Goal: Information Seeking & Learning: Check status

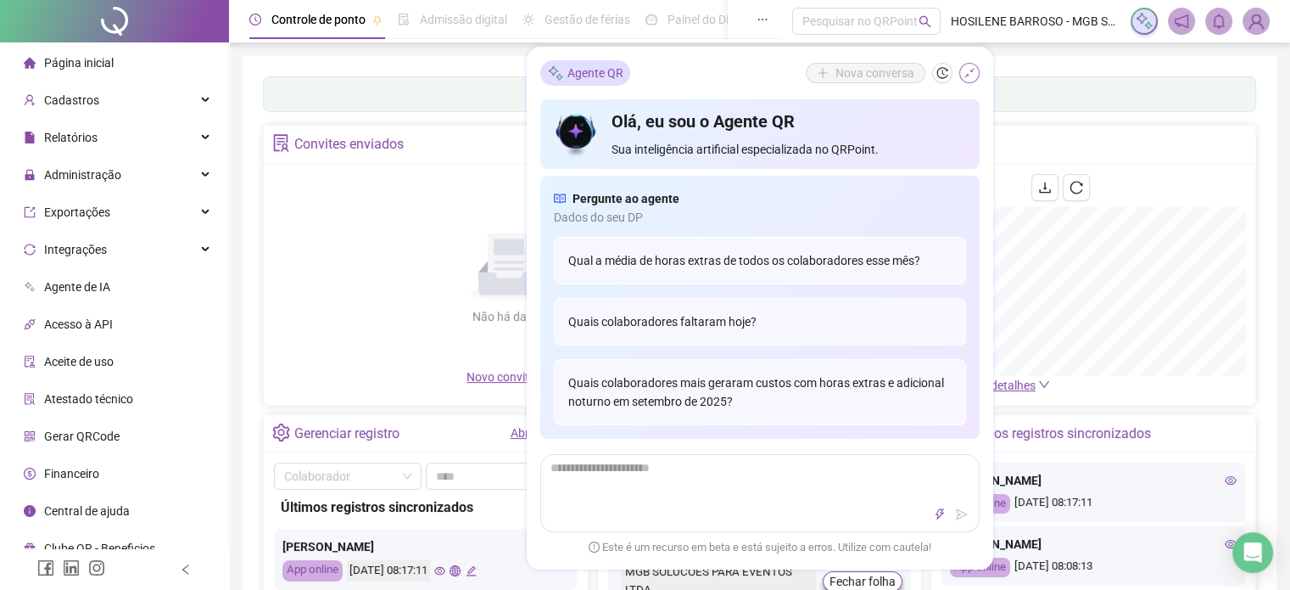
click at [969, 70] on icon "shrink" at bounding box center [970, 73] width 12 height 12
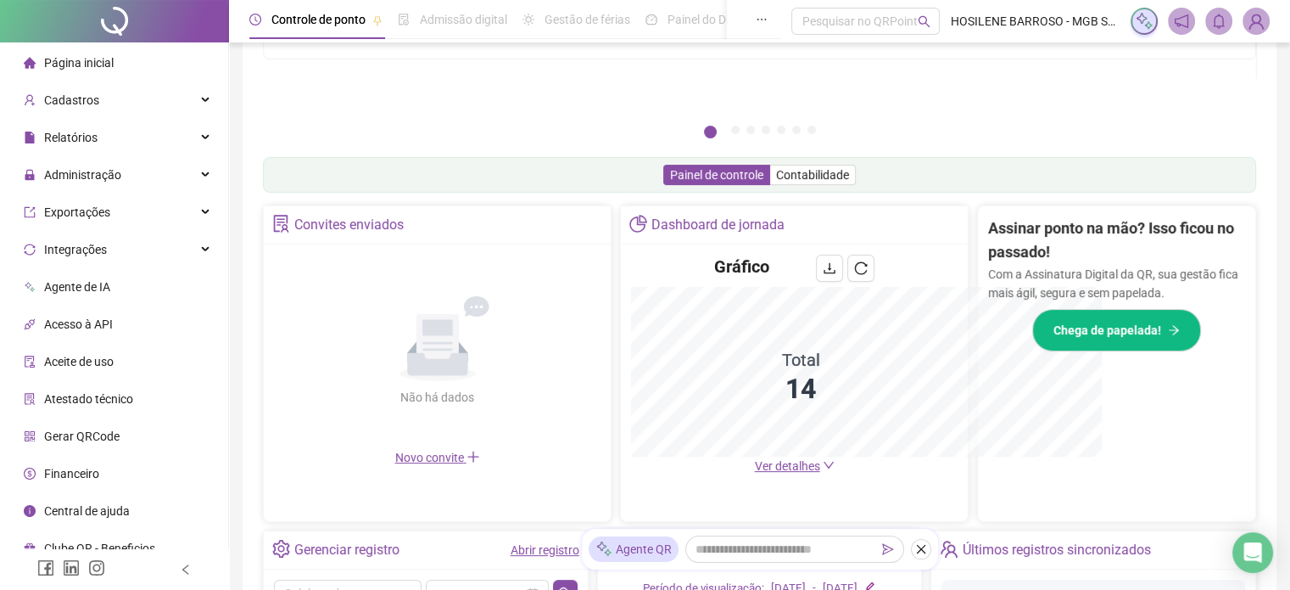
scroll to position [431, 0]
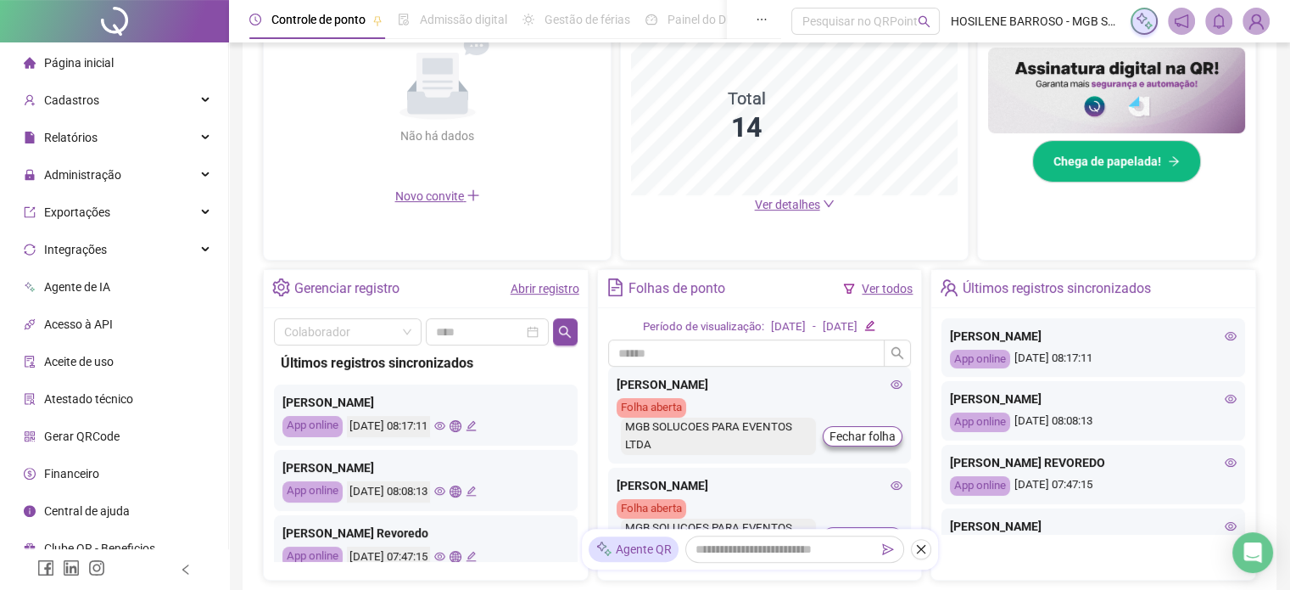
click at [1225, 332] on icon "eye" at bounding box center [1231, 335] width 12 height 8
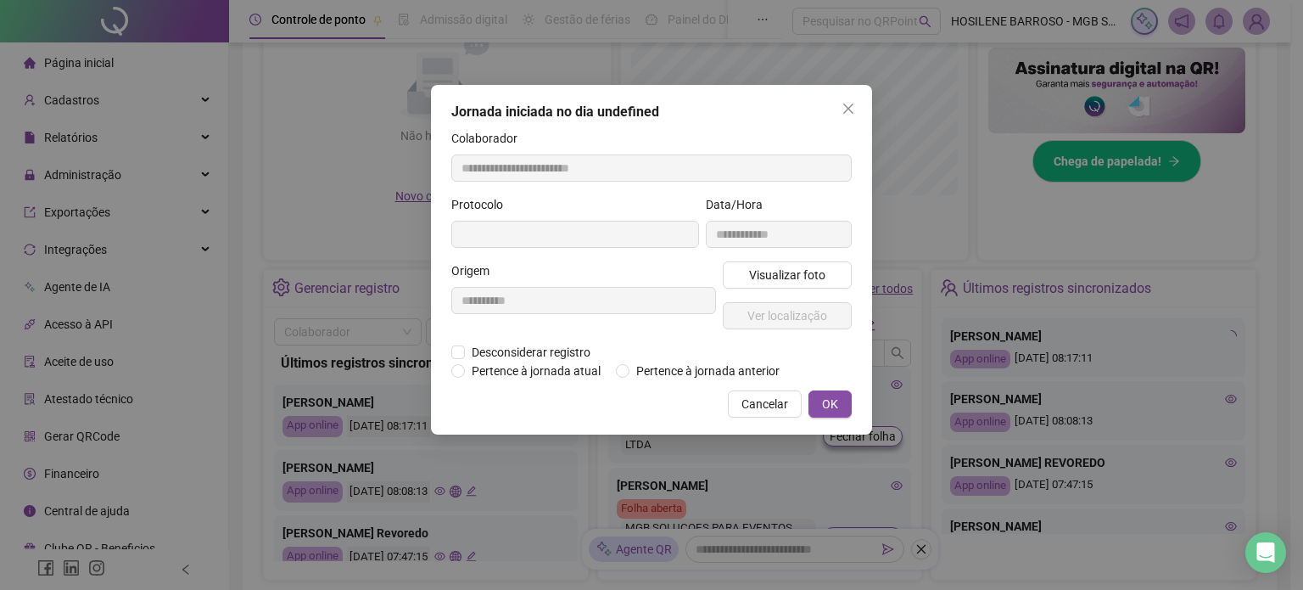
type input "**********"
click at [818, 277] on span "Visualizar foto" at bounding box center [787, 275] width 76 height 19
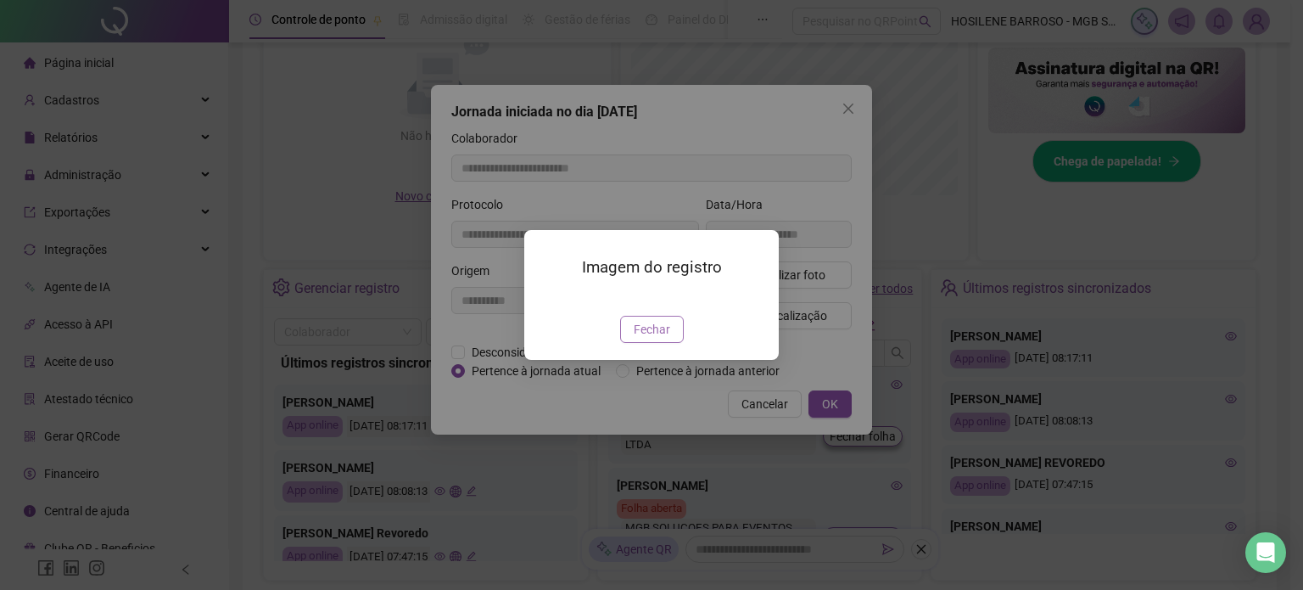
click at [654, 338] on span "Fechar" at bounding box center [652, 329] width 36 height 19
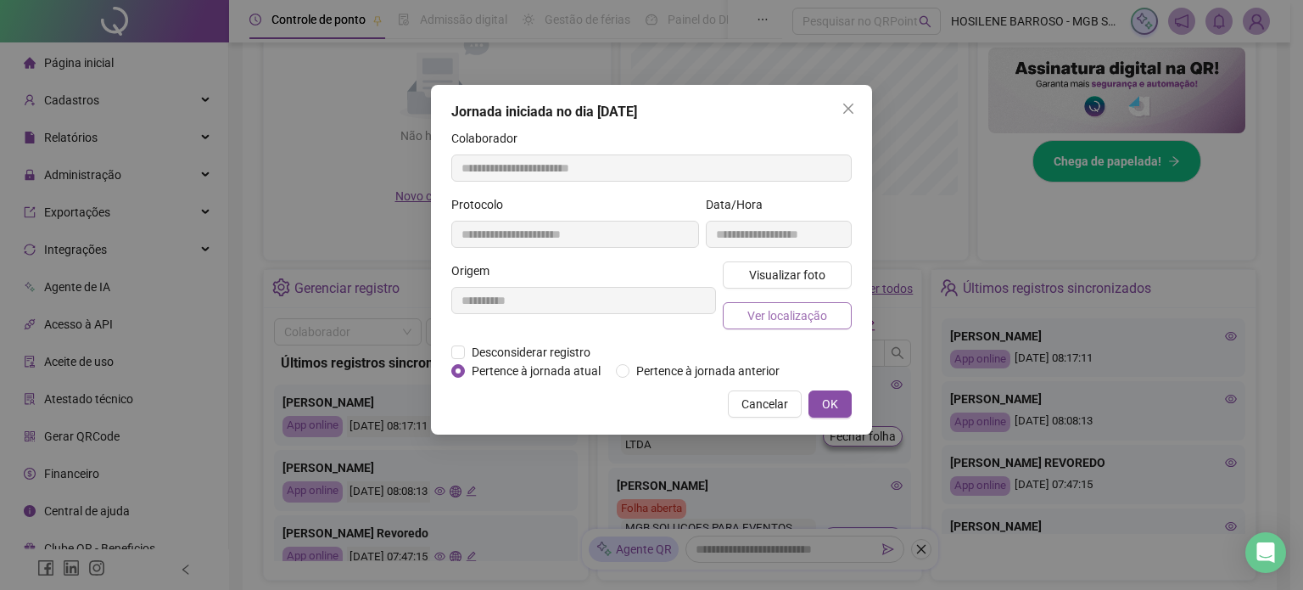
click at [777, 321] on span "Ver localização" at bounding box center [787, 315] width 80 height 19
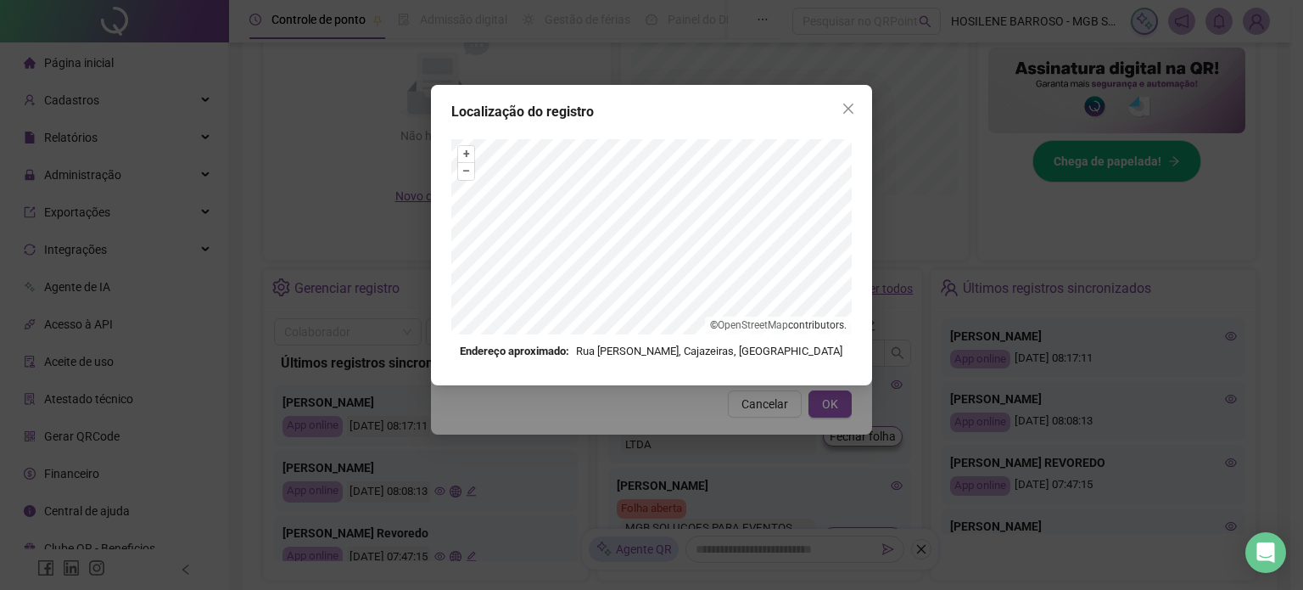
drag, startPoint x: 838, startPoint y: 115, endPoint x: 848, endPoint y: 107, distance: 13.3
click at [840, 113] on button "Close" at bounding box center [848, 108] width 27 height 27
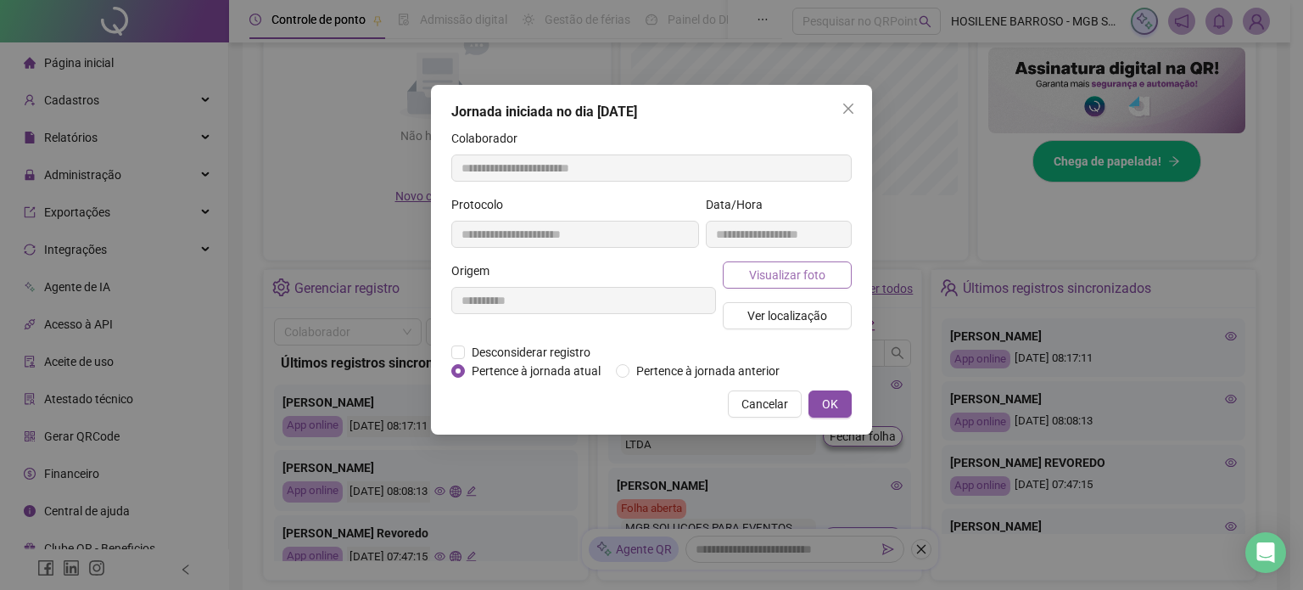
click at [787, 277] on span "Visualizar foto" at bounding box center [787, 275] width 76 height 19
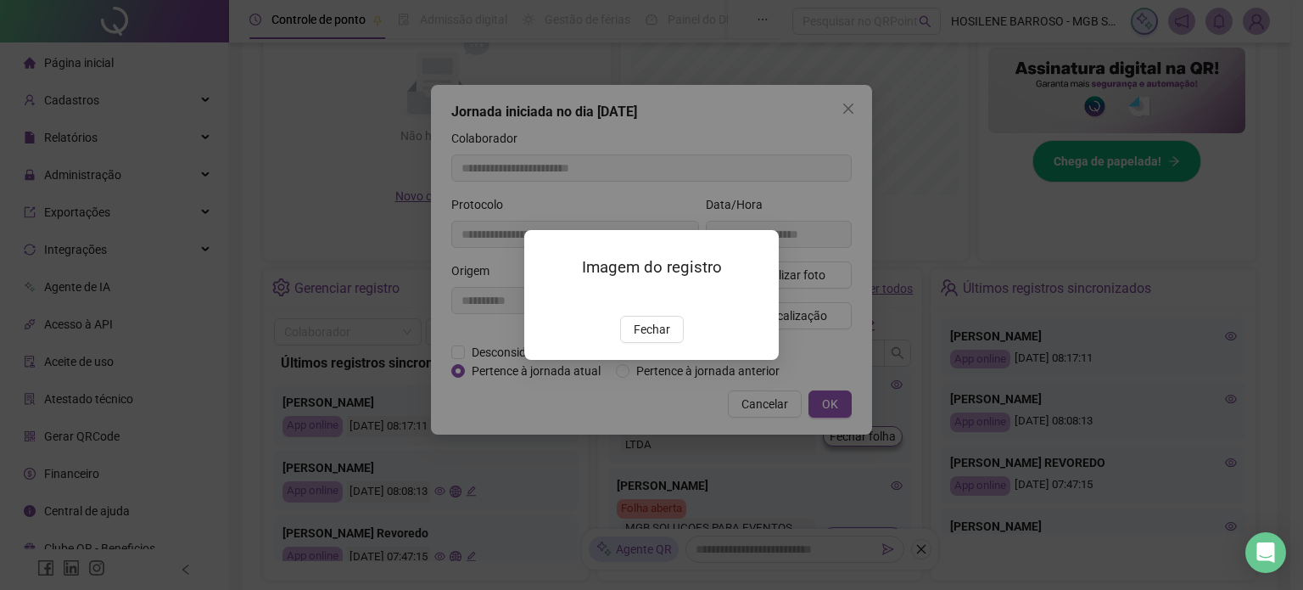
drag, startPoint x: 652, startPoint y: 429, endPoint x: 668, endPoint y: 392, distance: 40.7
click at [650, 338] on span "Fechar" at bounding box center [652, 329] width 36 height 19
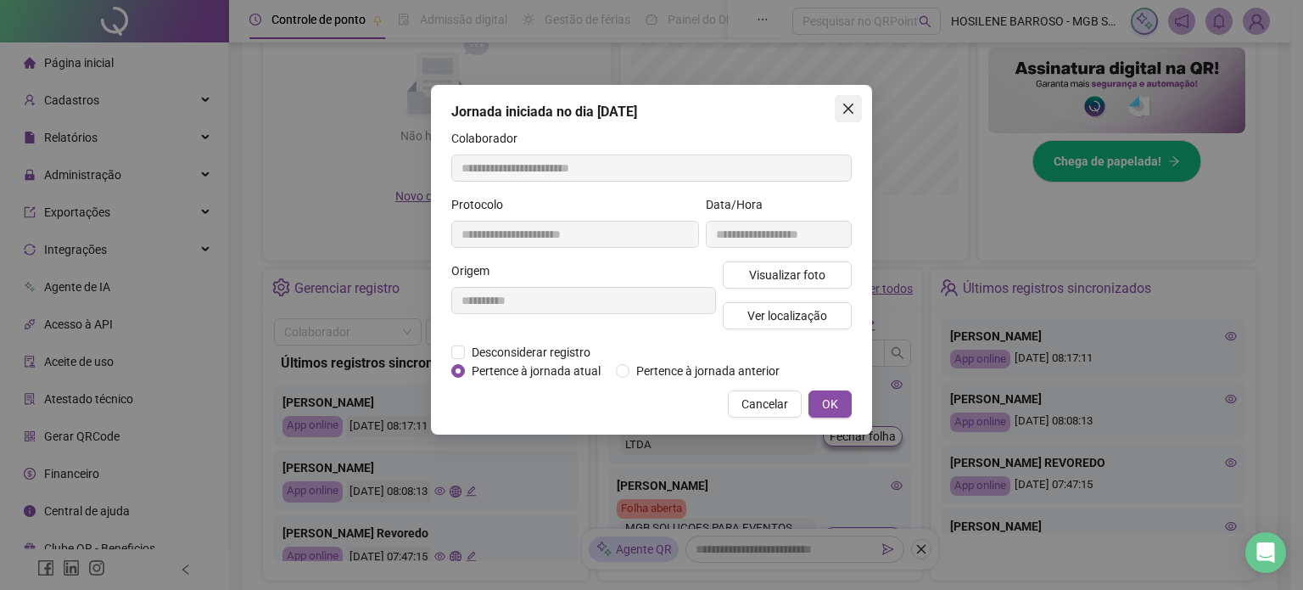
click at [848, 107] on icon "close" at bounding box center [848, 108] width 10 height 10
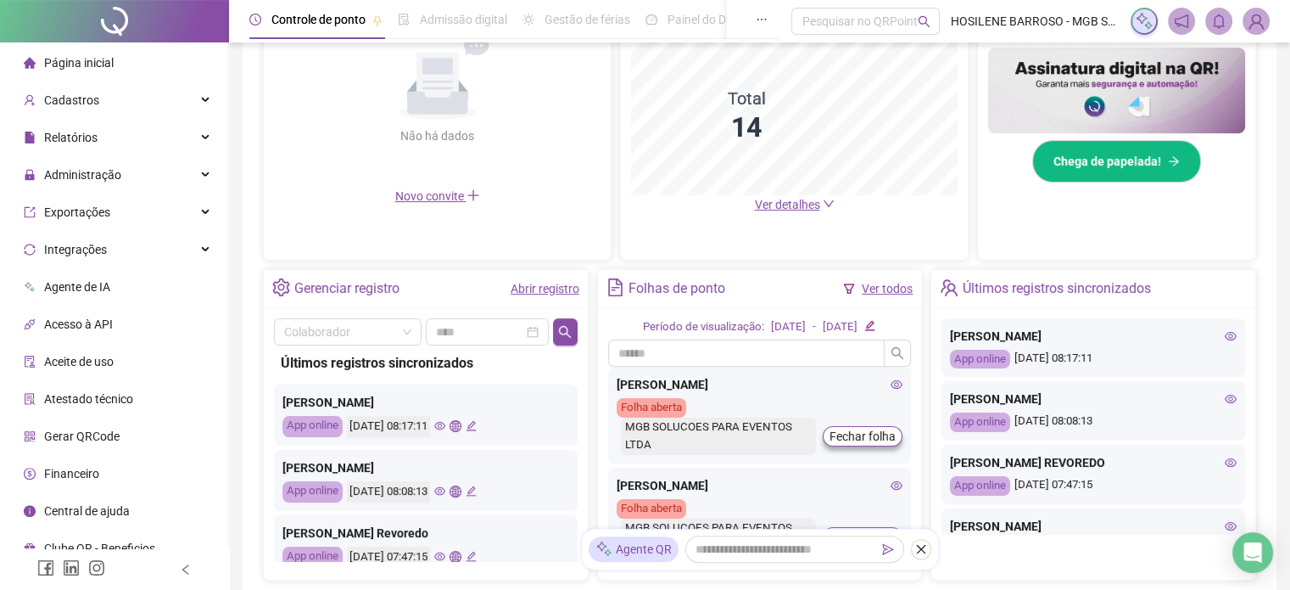
click at [1225, 397] on icon "eye" at bounding box center [1231, 399] width 12 height 12
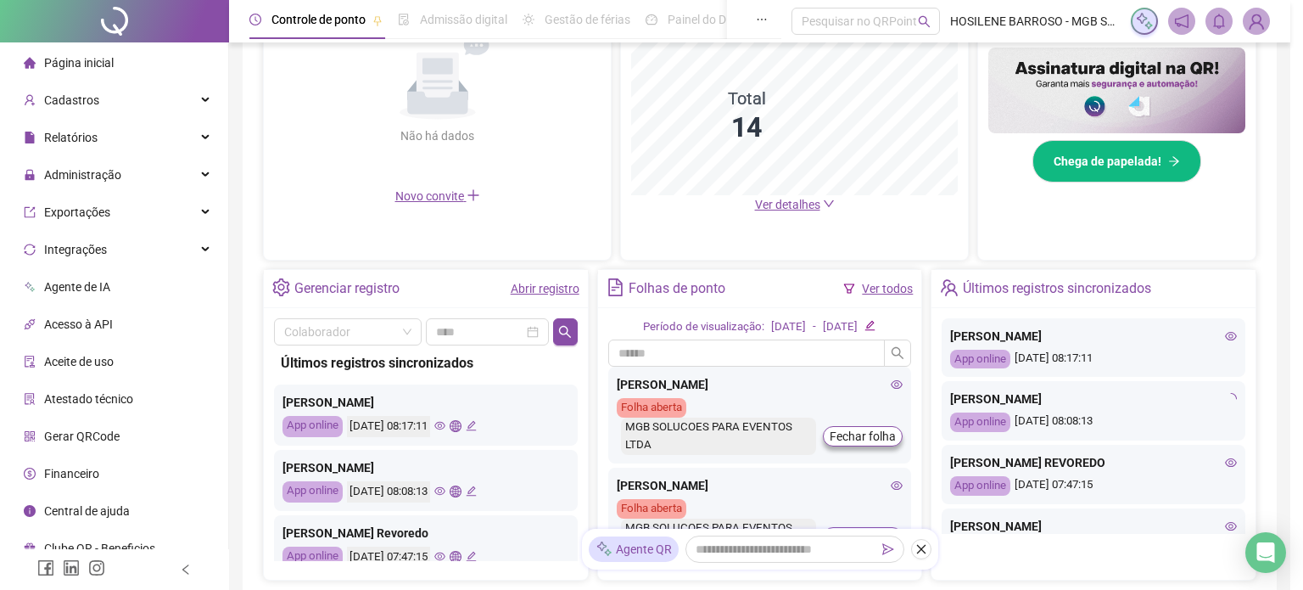
type input "**********"
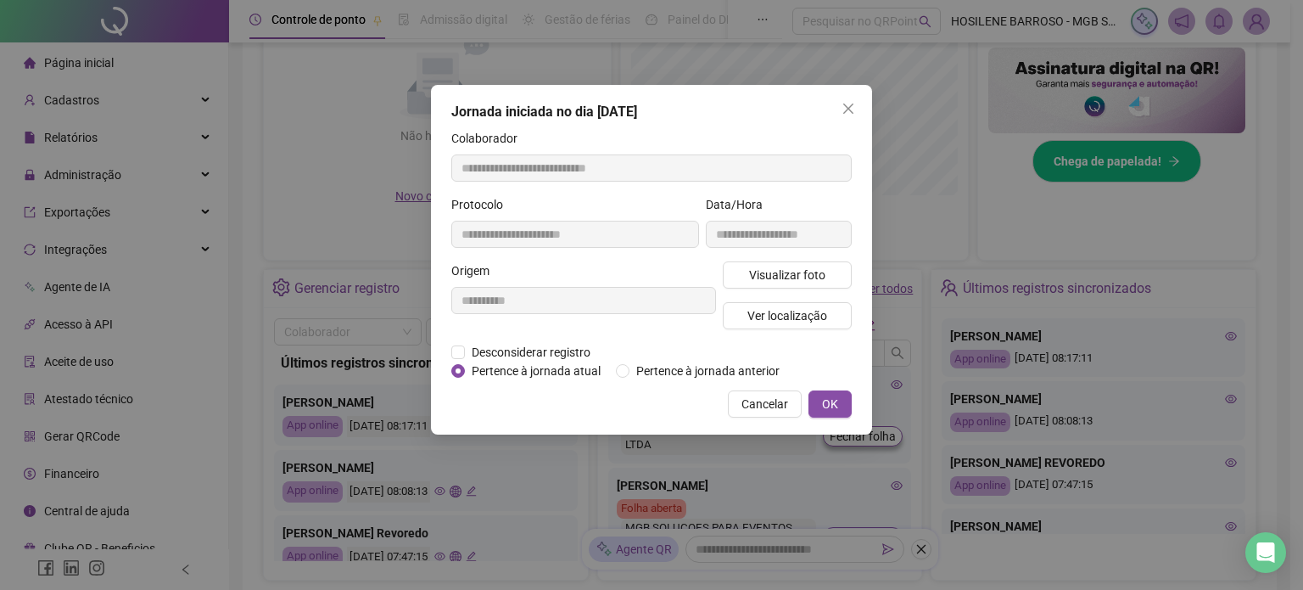
click at [1218, 397] on div "**********" at bounding box center [651, 295] width 1303 height 590
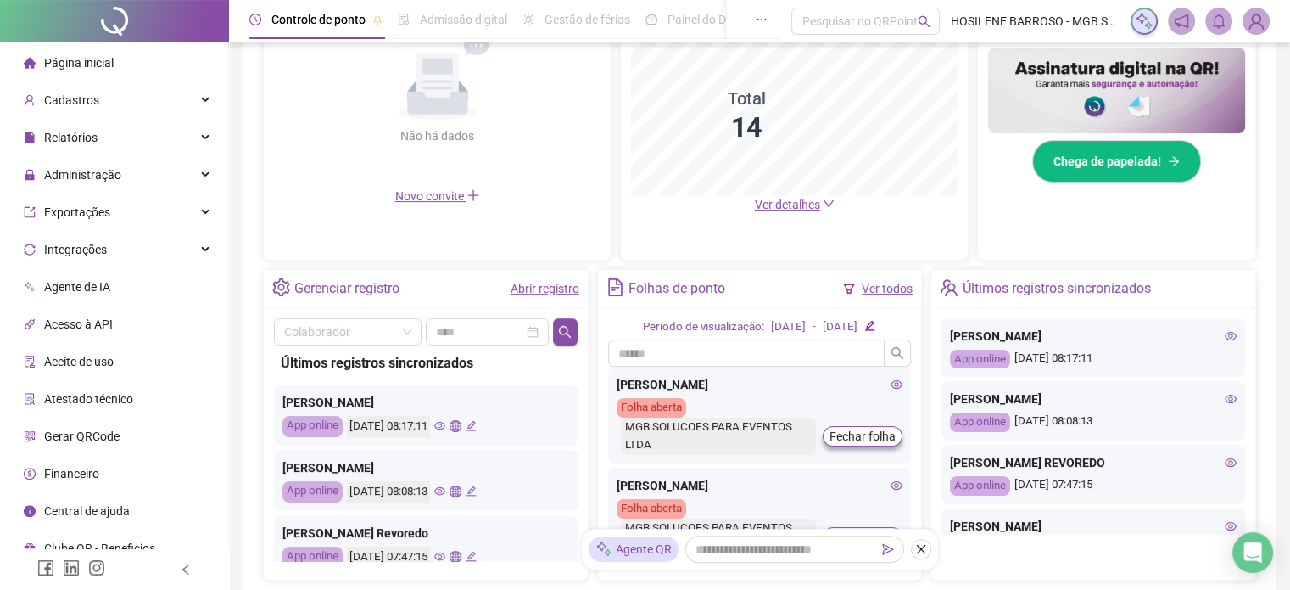
click at [1225, 397] on icon "eye" at bounding box center [1231, 398] width 12 height 8
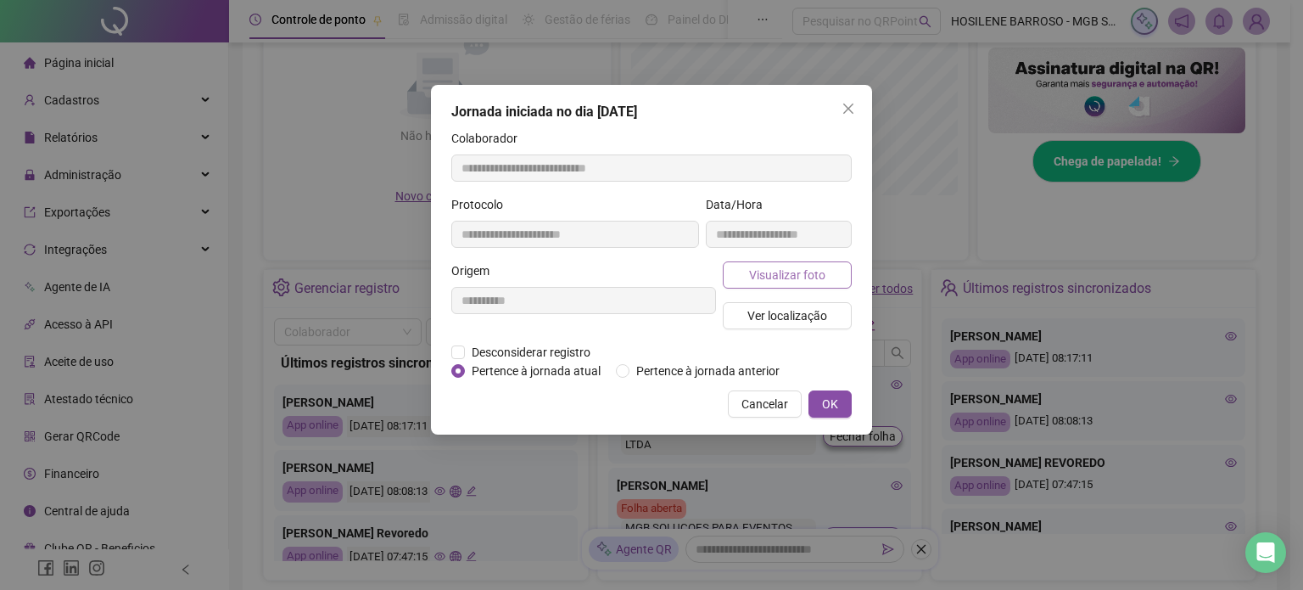
click at [824, 281] on span "Visualizar foto" at bounding box center [787, 275] width 76 height 19
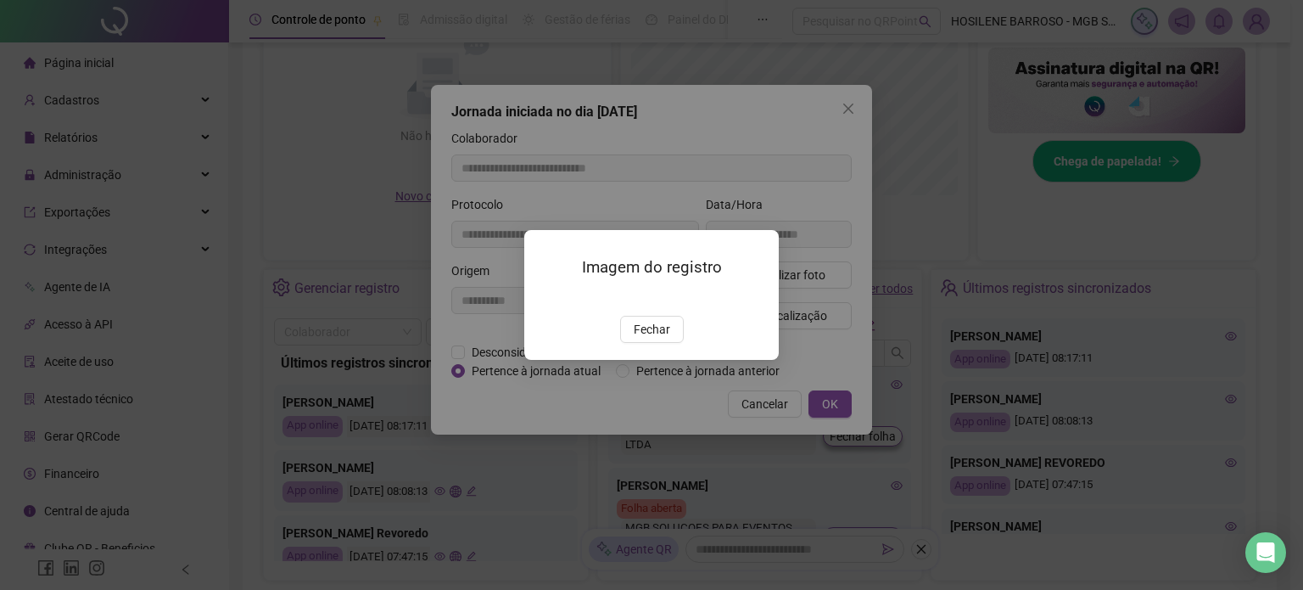
click at [867, 133] on div "Imagem do registro Fechar" at bounding box center [651, 295] width 1303 height 590
click at [664, 338] on span "Fechar" at bounding box center [652, 329] width 36 height 19
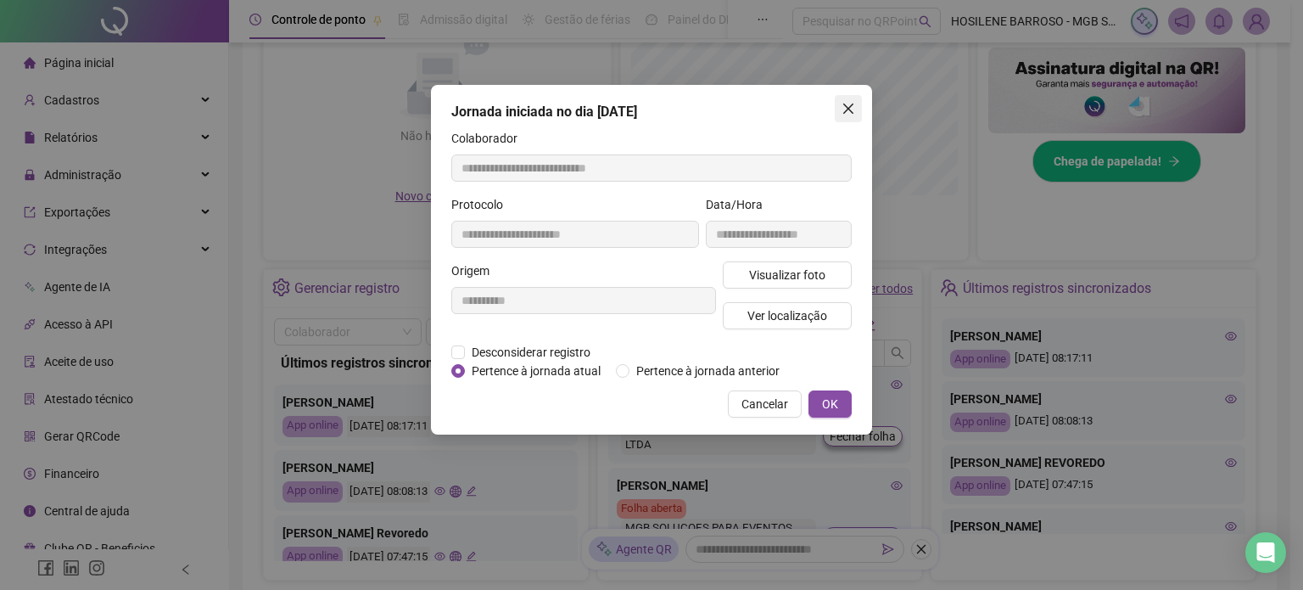
click at [852, 98] on button "Close" at bounding box center [848, 108] width 27 height 27
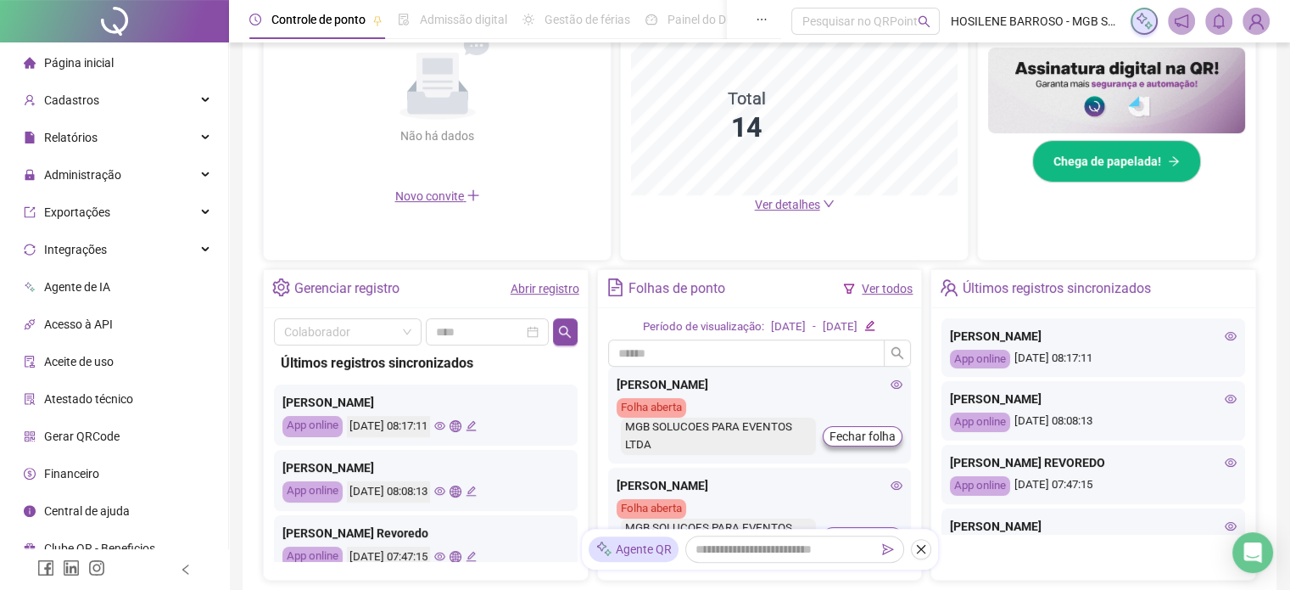
click at [1225, 391] on div "[PERSON_NAME] App online [DATE] 08:08:13" at bounding box center [1094, 410] width 304 height 59
click at [1225, 393] on div "[PERSON_NAME] App online [DATE] 08:08:13" at bounding box center [1094, 410] width 304 height 59
click at [1225, 395] on icon "eye" at bounding box center [1231, 398] width 12 height 8
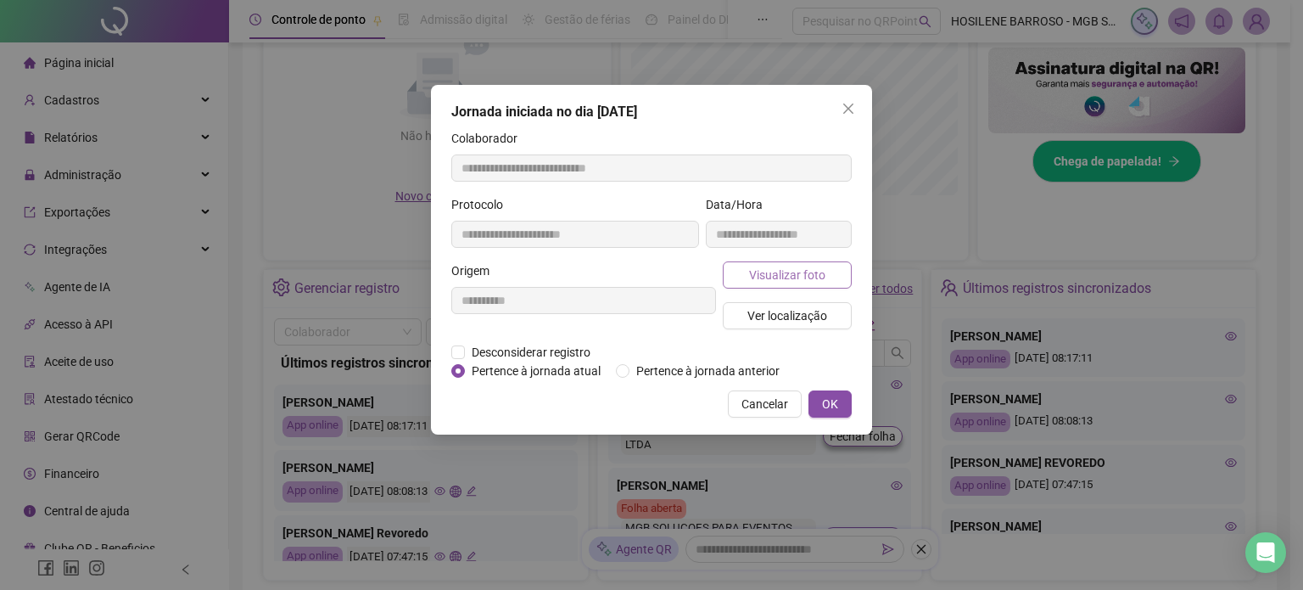
click at [777, 277] on span "Visualizar foto" at bounding box center [787, 275] width 76 height 19
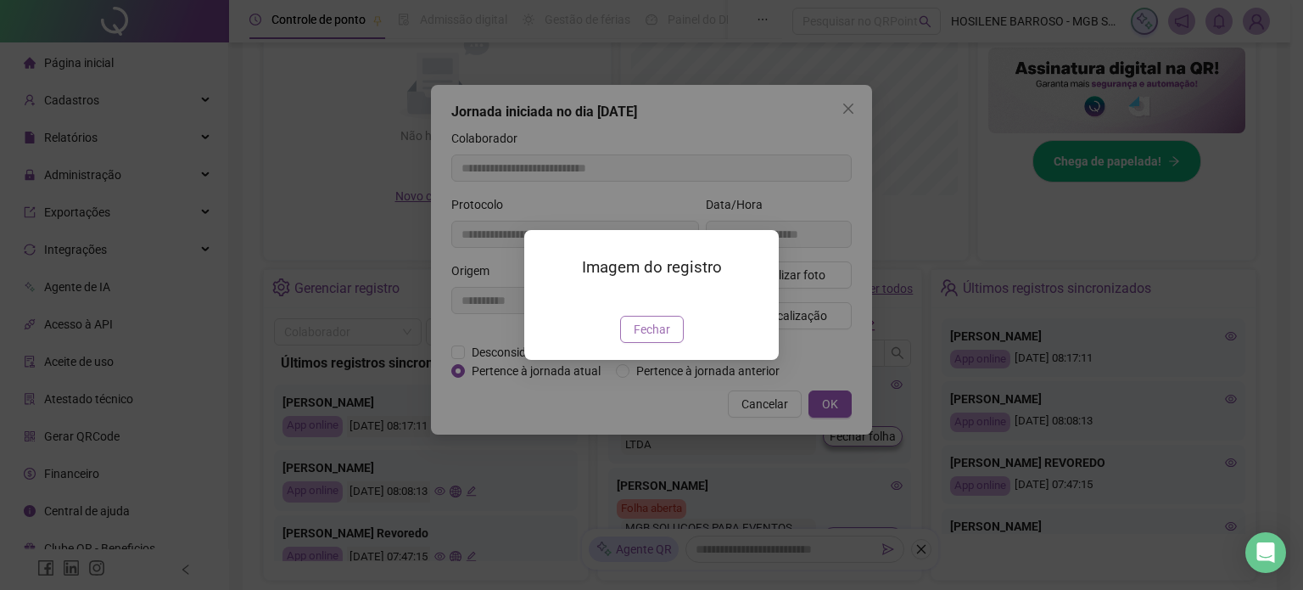
click at [663, 338] on span "Fechar" at bounding box center [652, 329] width 36 height 19
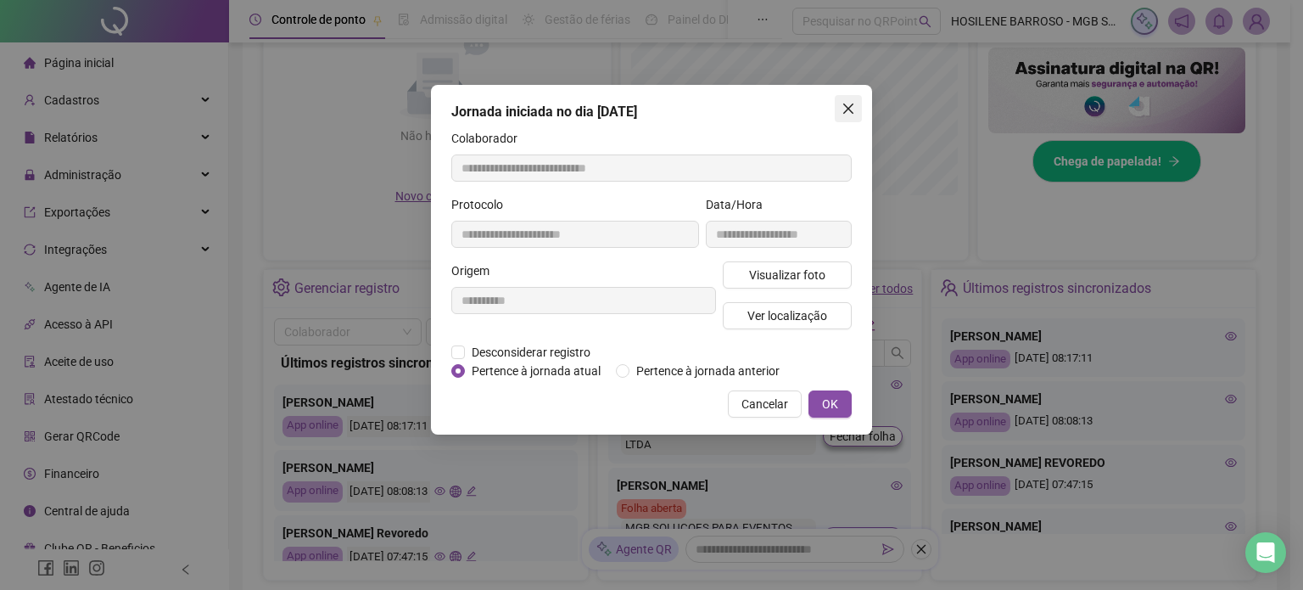
click at [846, 111] on icon "close" at bounding box center [849, 109] width 14 height 14
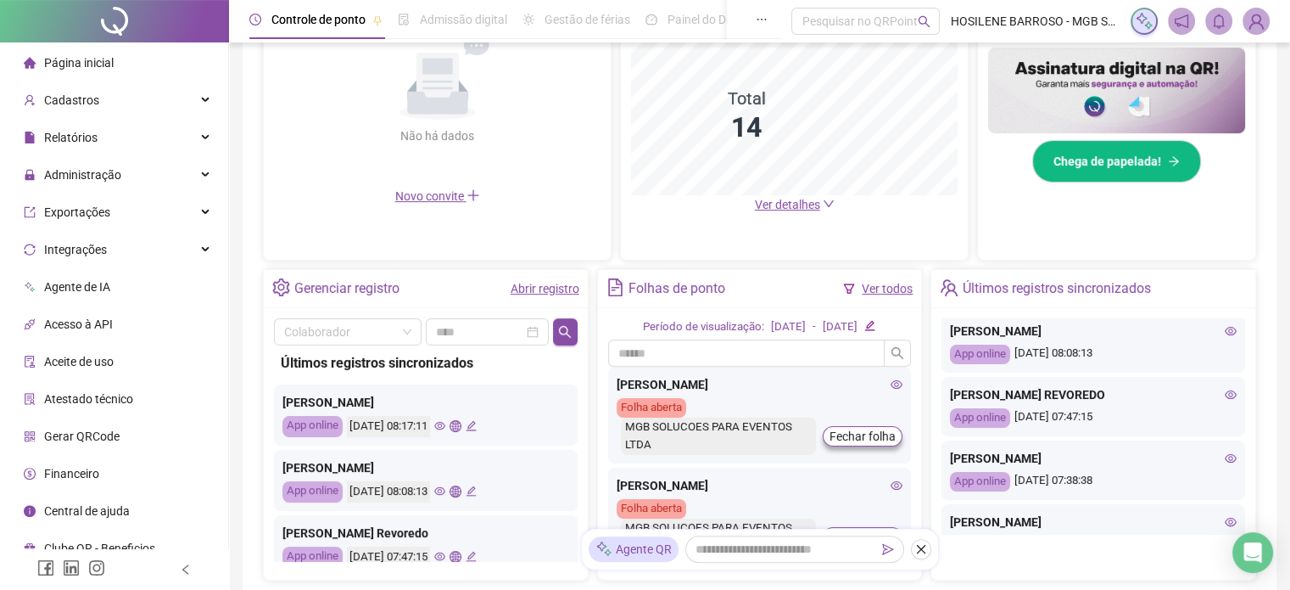
scroll to position [71, 0]
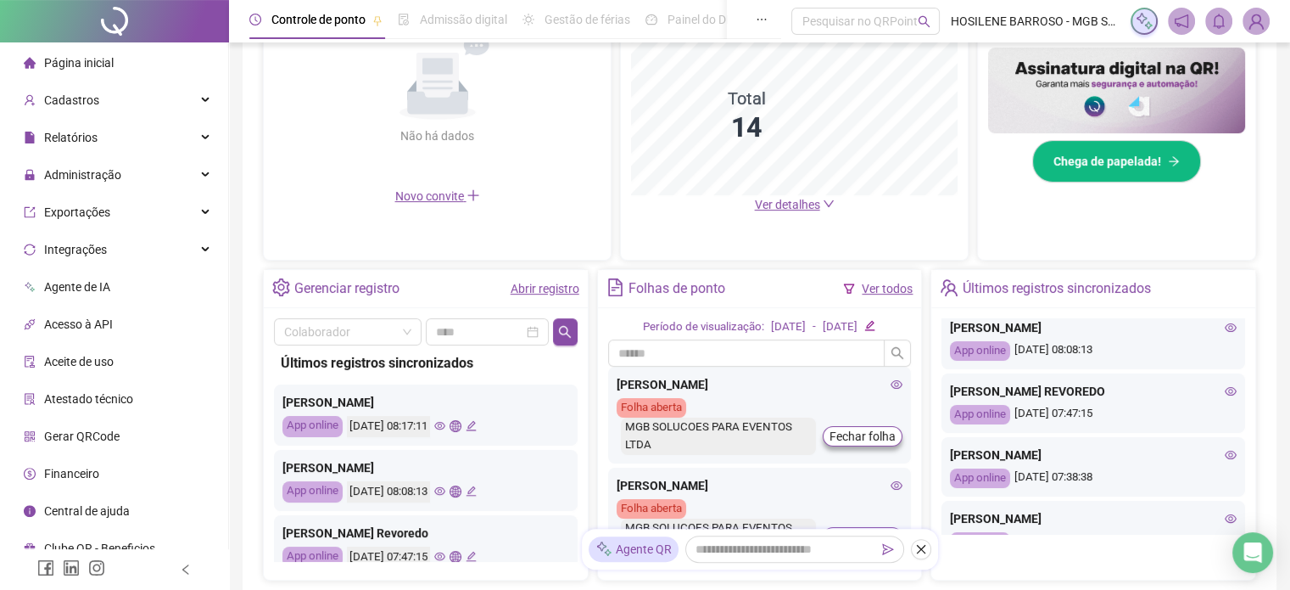
click at [1225, 391] on icon "eye" at bounding box center [1231, 391] width 12 height 12
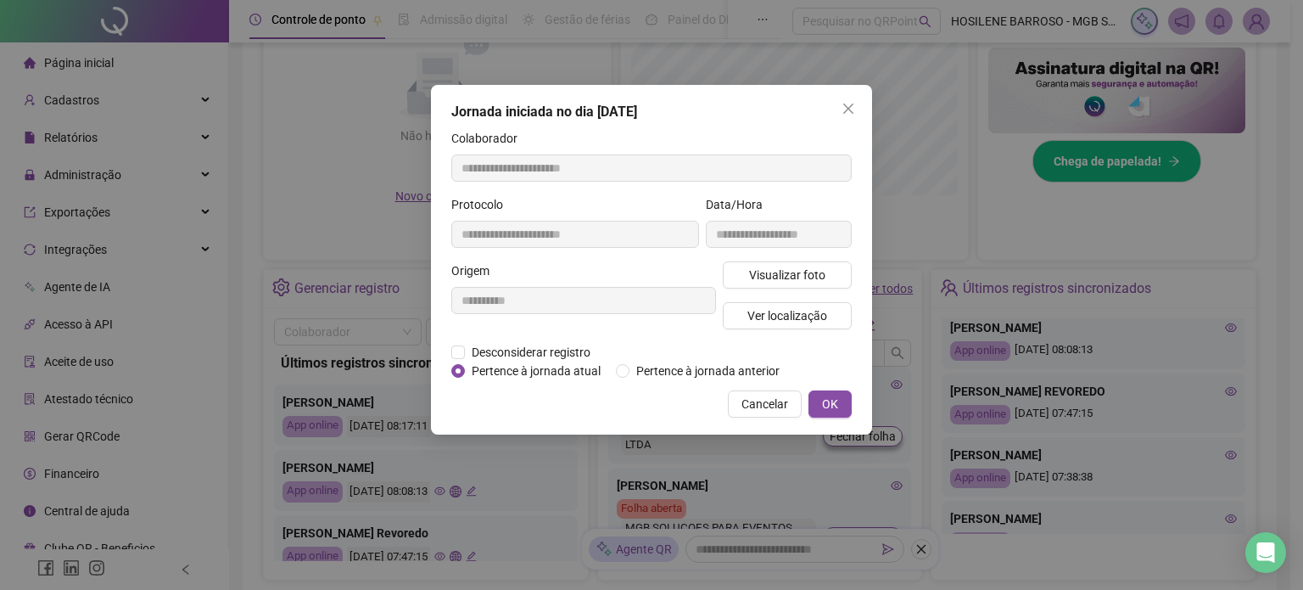
type input "**********"
click at [786, 267] on span "Visualizar foto" at bounding box center [787, 275] width 76 height 19
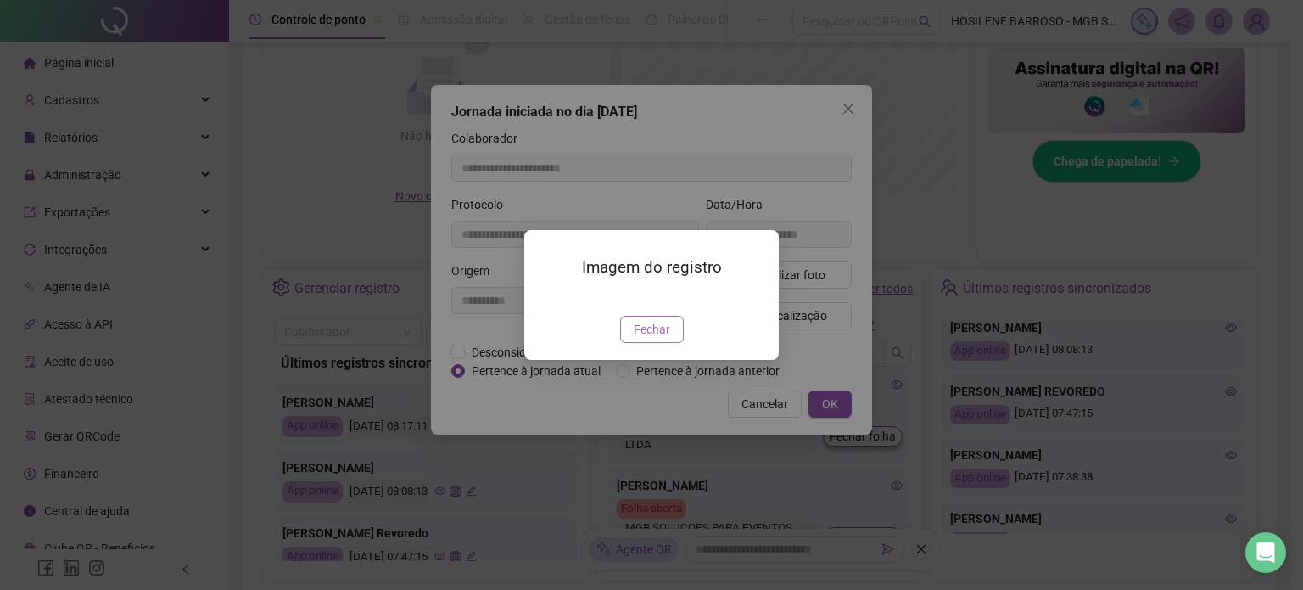
click at [678, 343] on button "Fechar" at bounding box center [652, 329] width 64 height 27
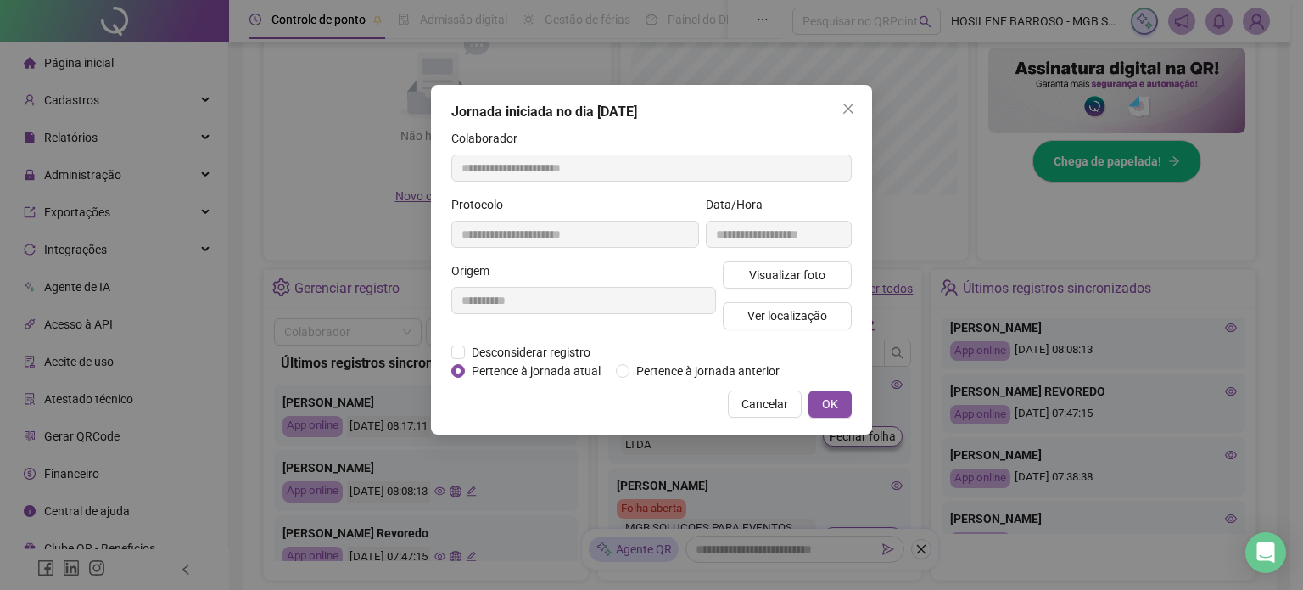
drag, startPoint x: 859, startPoint y: 112, endPoint x: 1117, endPoint y: 243, distance: 290.2
click at [858, 116] on button "Close" at bounding box center [848, 108] width 27 height 27
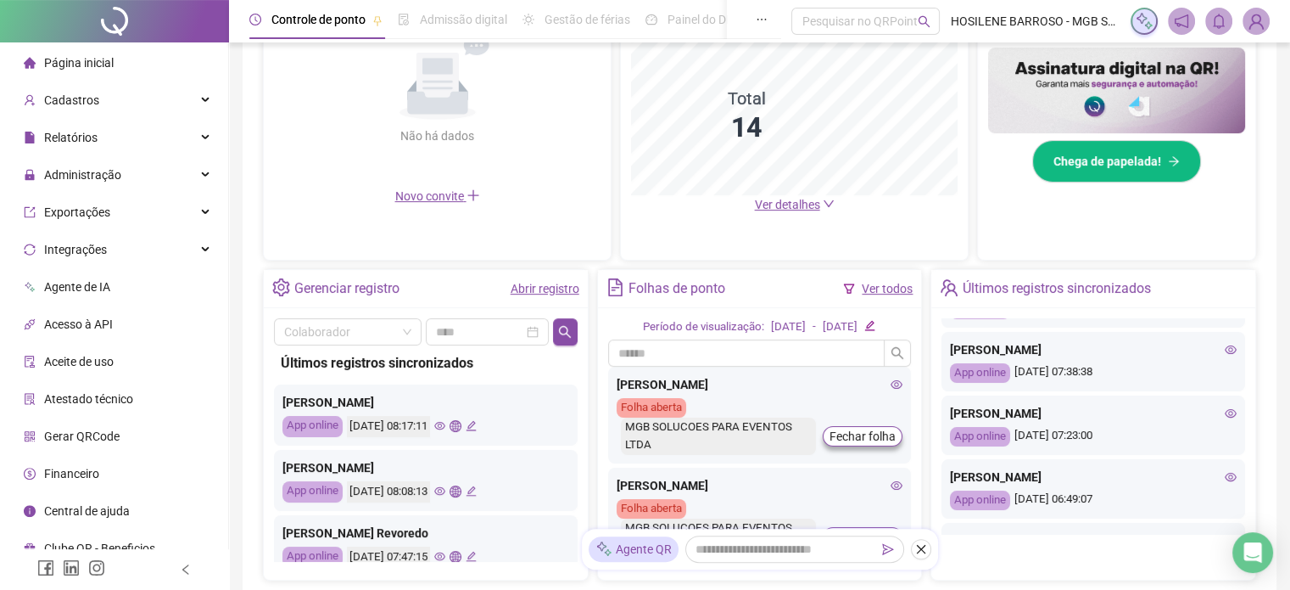
scroll to position [205, 0]
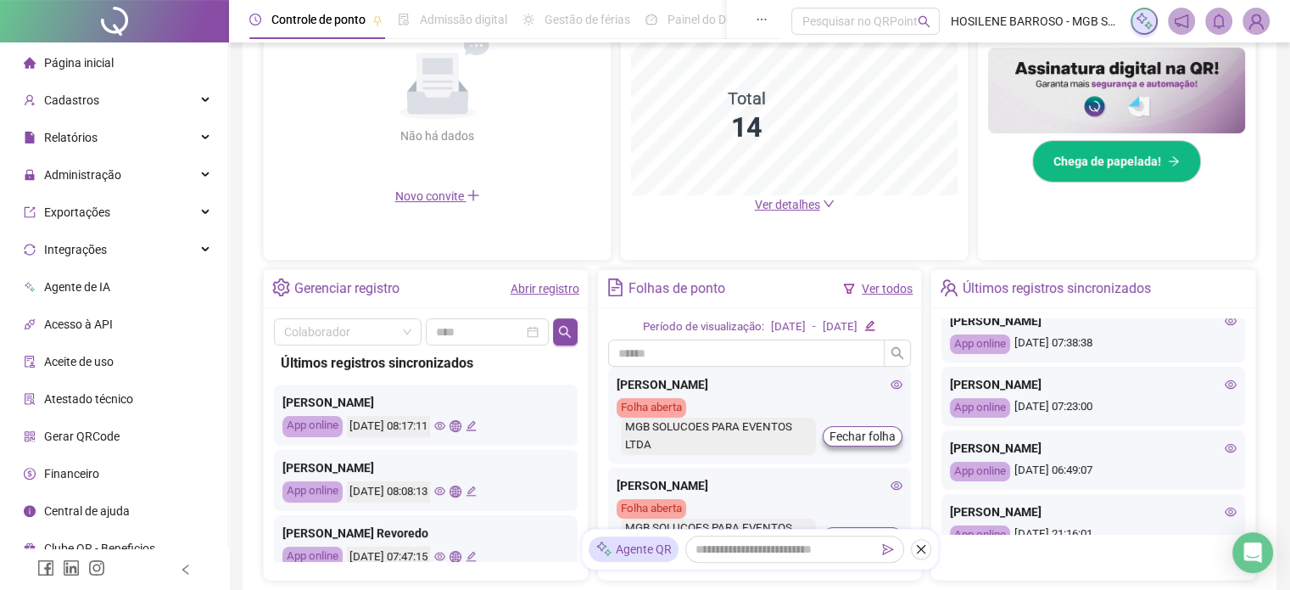
click at [1225, 383] on icon "eye" at bounding box center [1231, 384] width 12 height 8
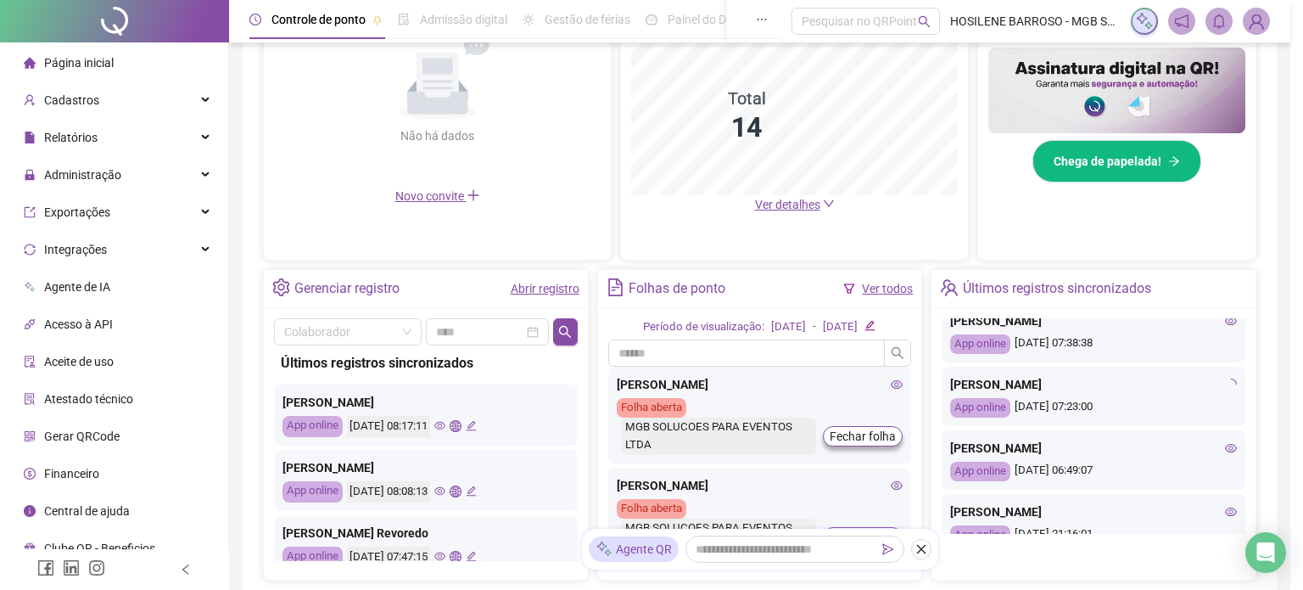
type input "**********"
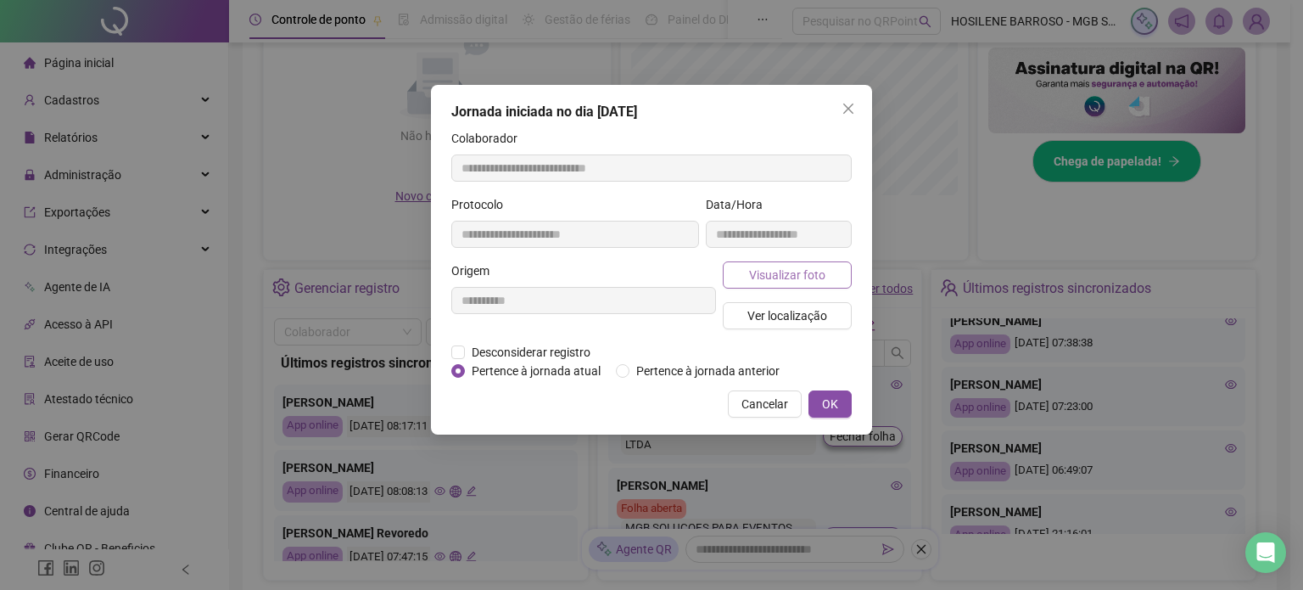
click at [797, 273] on span "Visualizar foto" at bounding box center [787, 275] width 76 height 19
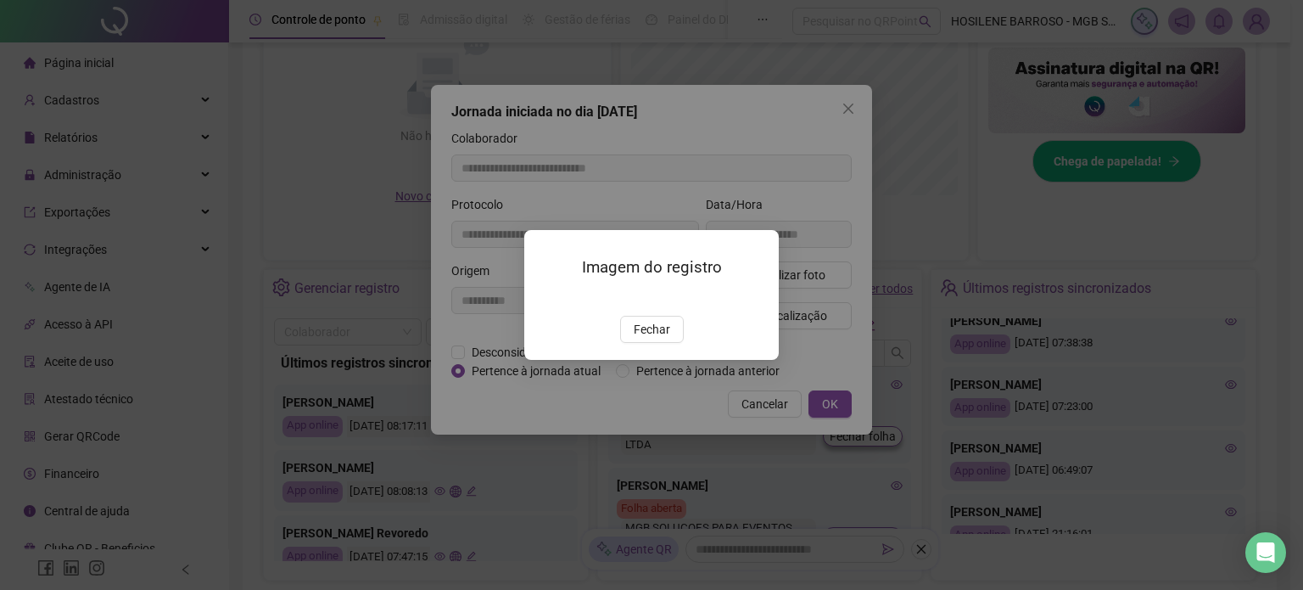
drag, startPoint x: 663, startPoint y: 445, endPoint x: 661, endPoint y: 430, distance: 14.6
click at [663, 360] on div "Imagem do registro Fechar" at bounding box center [651, 295] width 255 height 130
click at [661, 338] on span "Fechar" at bounding box center [652, 329] width 36 height 19
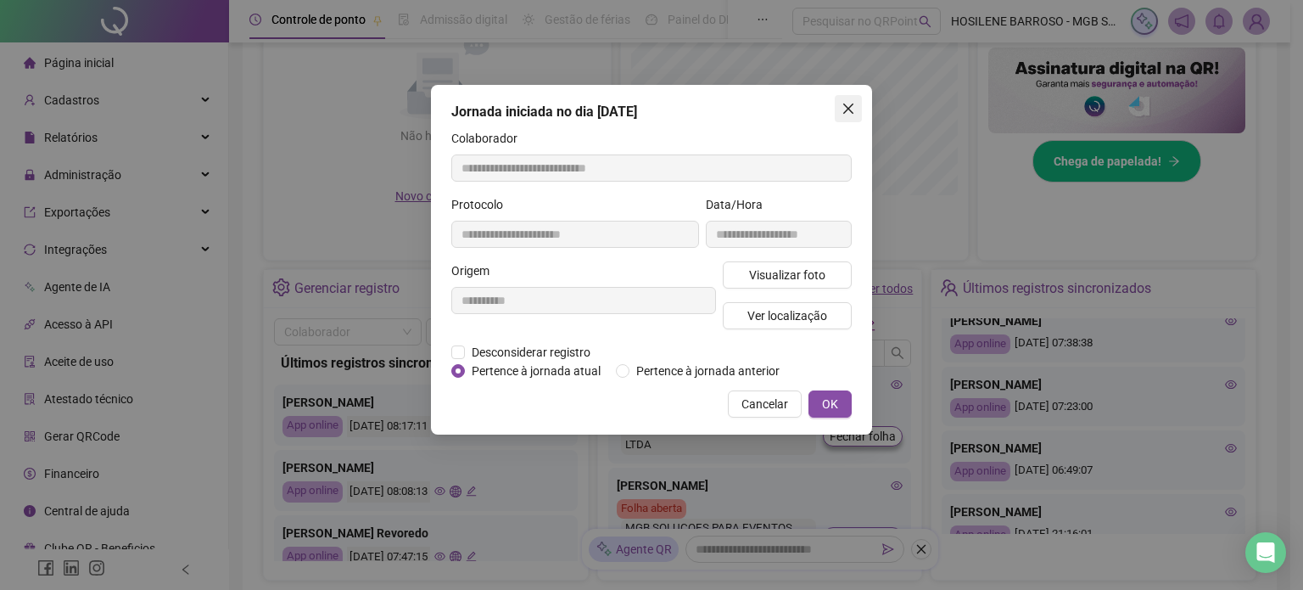
click at [842, 110] on icon "close" at bounding box center [849, 109] width 14 height 14
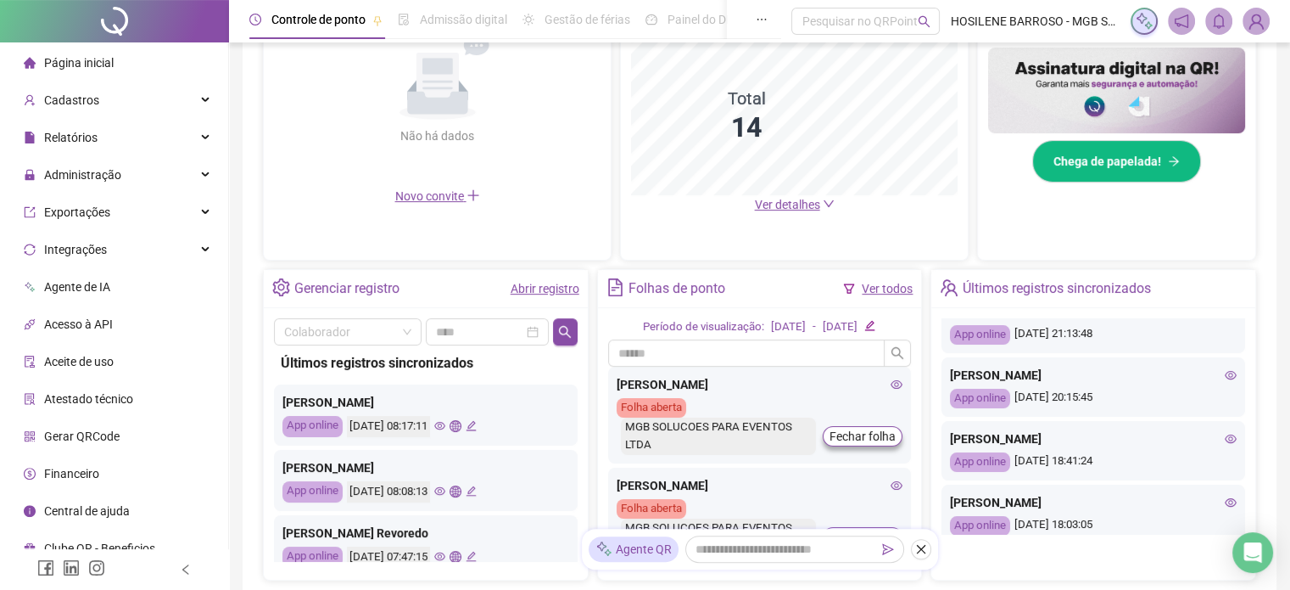
scroll to position [480, 0]
